Goal: Find specific page/section: Find specific page/section

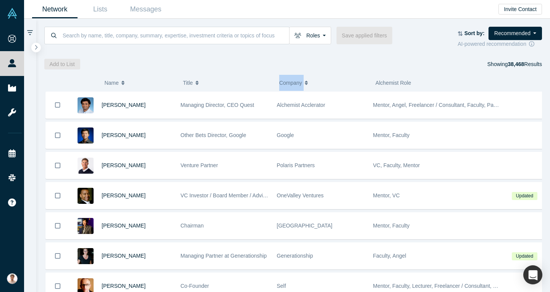
drag, startPoint x: 288, startPoint y: 84, endPoint x: 350, endPoint y: 81, distance: 62.3
click at [350, 81] on div "( 0 ) Name Title Company Alchemist Role" at bounding box center [292, 83] width 495 height 17
click at [443, 80] on div "Alchemist Role" at bounding box center [434, 83] width 118 height 16
drag, startPoint x: 443, startPoint y: 82, endPoint x: 105, endPoint y: 82, distance: 338.1
click at [105, 82] on div "( 0 ) Name Title Company Alchemist Role" at bounding box center [292, 83] width 495 height 17
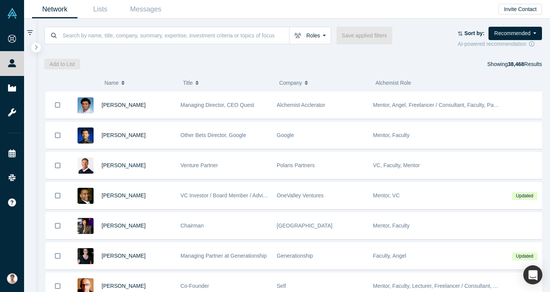
click at [209, 61] on div "Add to List Showing 38,468 Results" at bounding box center [293, 64] width 498 height 11
drag, startPoint x: 92, startPoint y: 82, endPoint x: 449, endPoint y: 80, distance: 356.8
click at [449, 80] on div "( 0 ) Name Title Company Alchemist Role" at bounding box center [292, 83] width 495 height 17
click at [449, 80] on div "Alchemist Role" at bounding box center [434, 83] width 118 height 16
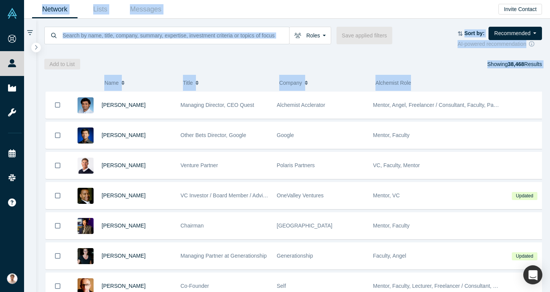
drag, startPoint x: 449, startPoint y: 80, endPoint x: 40, endPoint y: 13, distance: 413.8
click at [40, 13] on main "Network Lists Messages Invite Contact Roles Founders Faculty Mentors Alumni Men…" at bounding box center [287, 146] width 526 height 292
click at [88, 71] on div "( 0 ) Name Title Company Alchemist Role [PERSON_NAME] Managing Director, CEO Qu…" at bounding box center [293, 181] width 514 height 223
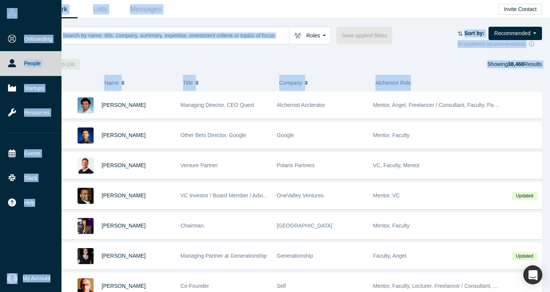
drag, startPoint x: 517, startPoint y: 82, endPoint x: 10, endPoint y: 6, distance: 512.2
click at [4, 9] on div "Onboarding People Startups Resources Events Slack Help Contact Us GDPR My Accou…" at bounding box center [275, 146] width 550 height 292
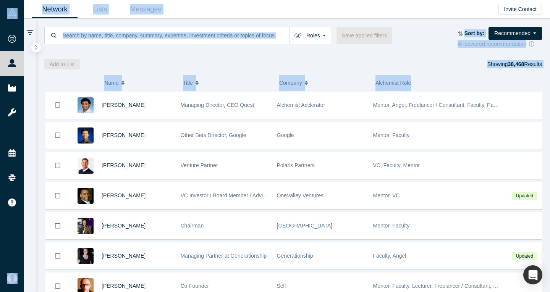
click at [445, 80] on div "Alchemist Role" at bounding box center [434, 83] width 118 height 16
click at [464, 81] on div "Alchemist Role" at bounding box center [434, 83] width 118 height 16
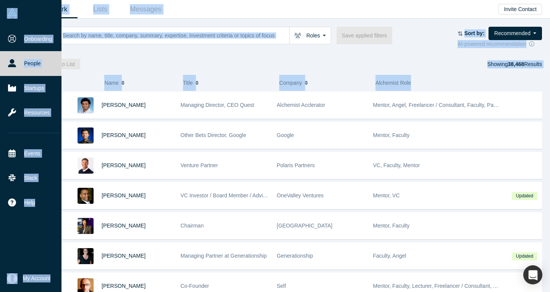
drag, startPoint x: 531, startPoint y: 83, endPoint x: 0, endPoint y: 19, distance: 534.8
click at [0, 19] on div "Onboarding People Startups Resources Events Slack Help Contact Us GDPR My Accou…" at bounding box center [275, 146] width 550 height 292
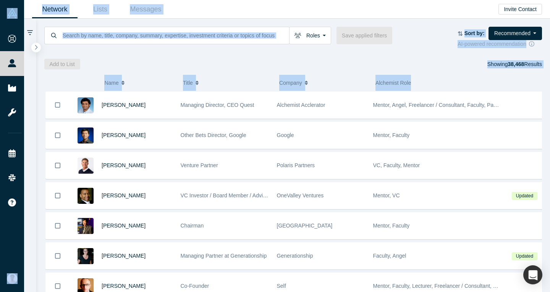
click at [441, 52] on div at bounding box center [293, 50] width 498 height 5
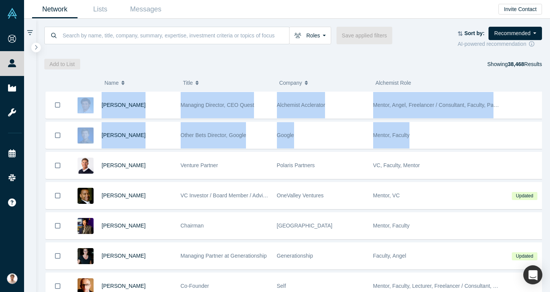
drag, startPoint x: 510, startPoint y: 84, endPoint x: 469, endPoint y: 119, distance: 54.2
click at [469, 119] on div "( 0 ) Name Title Company Alchemist Role [PERSON_NAME] Managing Director, CEO Qu…" at bounding box center [293, 181] width 514 height 223
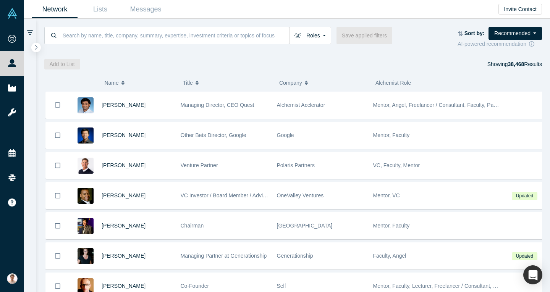
click at [500, 79] on div at bounding box center [519, 83] width 43 height 17
drag, startPoint x: 546, startPoint y: 76, endPoint x: 231, endPoint y: 76, distance: 315.1
click at [231, 76] on div "( 0 ) Name Title Company Alchemist Role [PERSON_NAME] Managing Director, CEO Qu…" at bounding box center [293, 181] width 514 height 223
click at [454, 75] on div "Alchemist Role" at bounding box center [434, 83] width 118 height 16
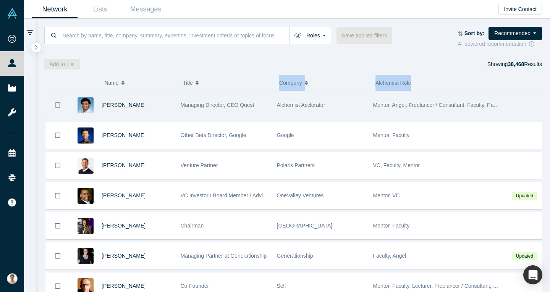
drag, startPoint x: 539, startPoint y: 78, endPoint x: 208, endPoint y: 110, distance: 332.4
click at [202, 100] on div "( 0 ) Name Title Company Alchemist Role [PERSON_NAME] Managing Director, CEO Qu…" at bounding box center [293, 181] width 514 height 223
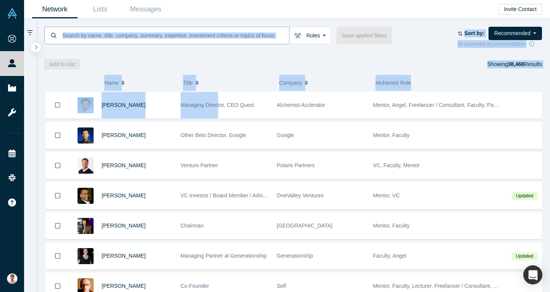
drag, startPoint x: 223, startPoint y: 31, endPoint x: 257, endPoint y: 32, distance: 34.0
click at [243, 32] on div "Roles Founders Faculty Mentors Alumni Mentor Angels VCs Corporate Innovator Ser…" at bounding box center [293, 155] width 514 height 273
click at [467, 82] on div "Alchemist Role" at bounding box center [434, 83] width 118 height 16
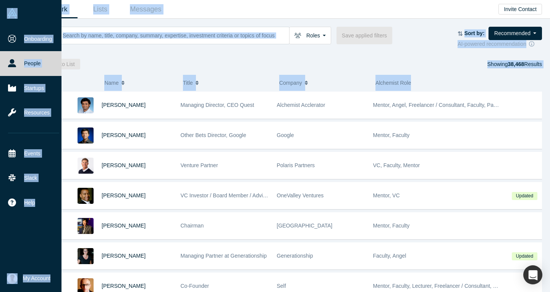
drag, startPoint x: 534, startPoint y: 79, endPoint x: 18, endPoint y: 8, distance: 521.3
click at [18, 8] on div "Onboarding People Startups Resources Events Slack Help Contact Us GDPR My Accou…" at bounding box center [275, 146] width 550 height 292
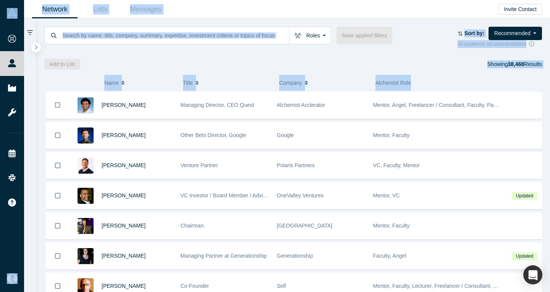
click at [470, 69] on div "Add to List Showing 38,468 Results" at bounding box center [293, 64] width 498 height 11
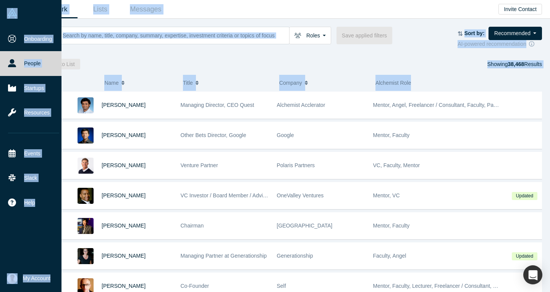
drag, startPoint x: 534, startPoint y: 86, endPoint x: 0, endPoint y: 3, distance: 540.1
click at [0, 3] on div "Onboarding People Startups Resources Events Slack Help Contact Us GDPR My Accou…" at bounding box center [275, 146] width 550 height 292
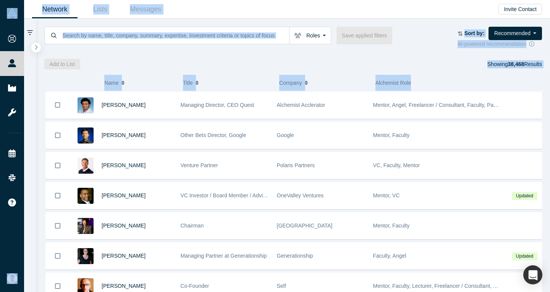
click at [527, 82] on div at bounding box center [519, 83] width 43 height 17
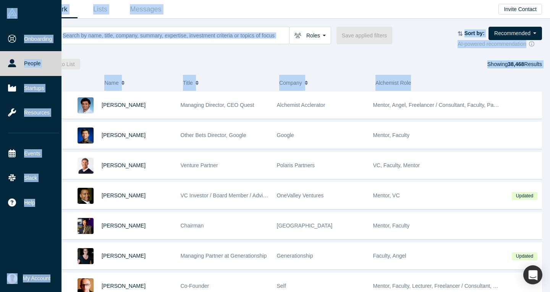
drag, startPoint x: 536, startPoint y: 86, endPoint x: 0, endPoint y: 22, distance: 539.7
click at [0, 22] on div "Onboarding People Startups Resources Events Slack Help Contact Us GDPR My Accou…" at bounding box center [275, 146] width 550 height 292
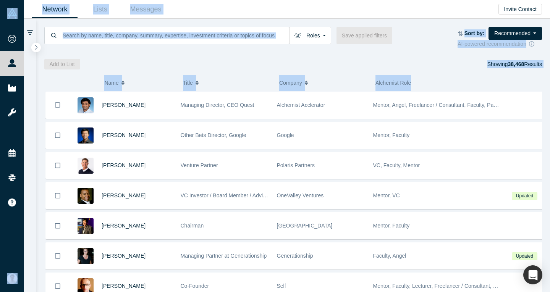
click at [265, 55] on div "Roles Founders Faculty Mentors Alumni Mentor Angels VCs Corporate Innovator Ser…" at bounding box center [293, 44] width 514 height 51
